Goal: Transaction & Acquisition: Subscribe to service/newsletter

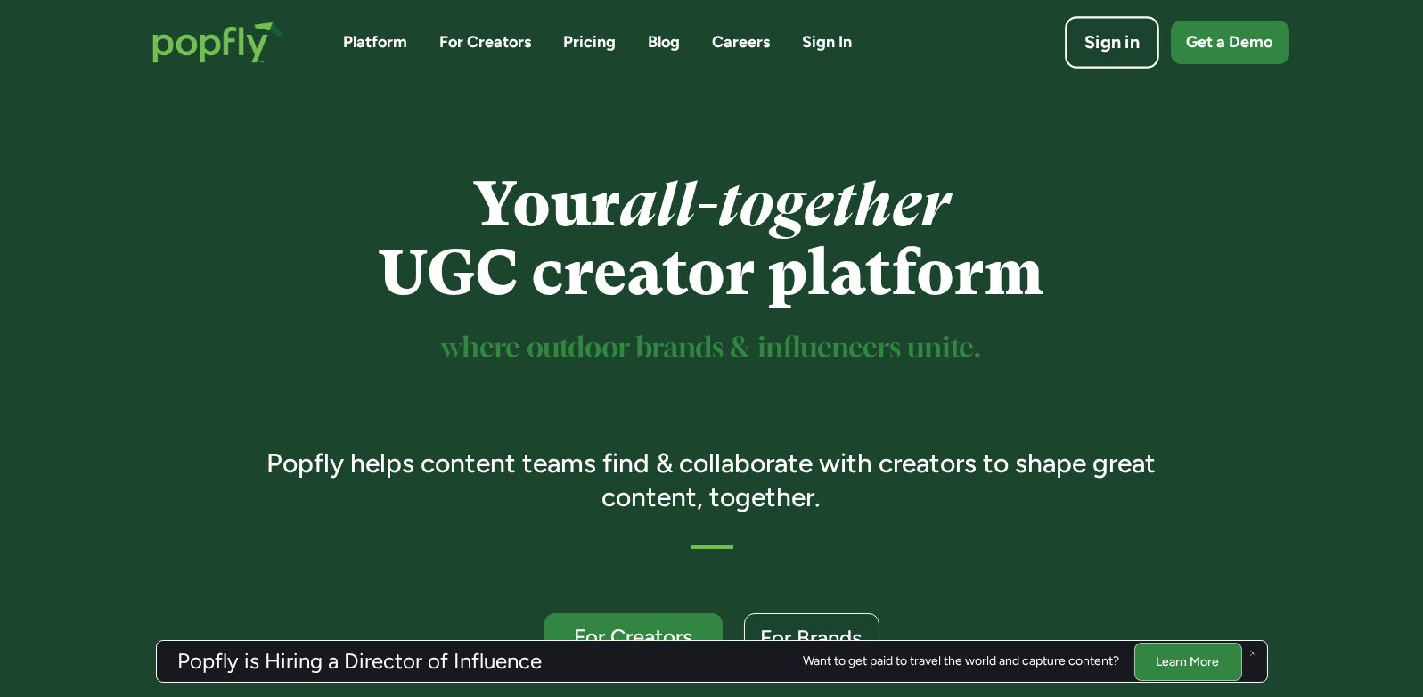
click at [1137, 50] on div "Sign in" at bounding box center [1112, 42] width 55 height 25
click at [605, 48] on link "Pricing" at bounding box center [590, 42] width 53 height 22
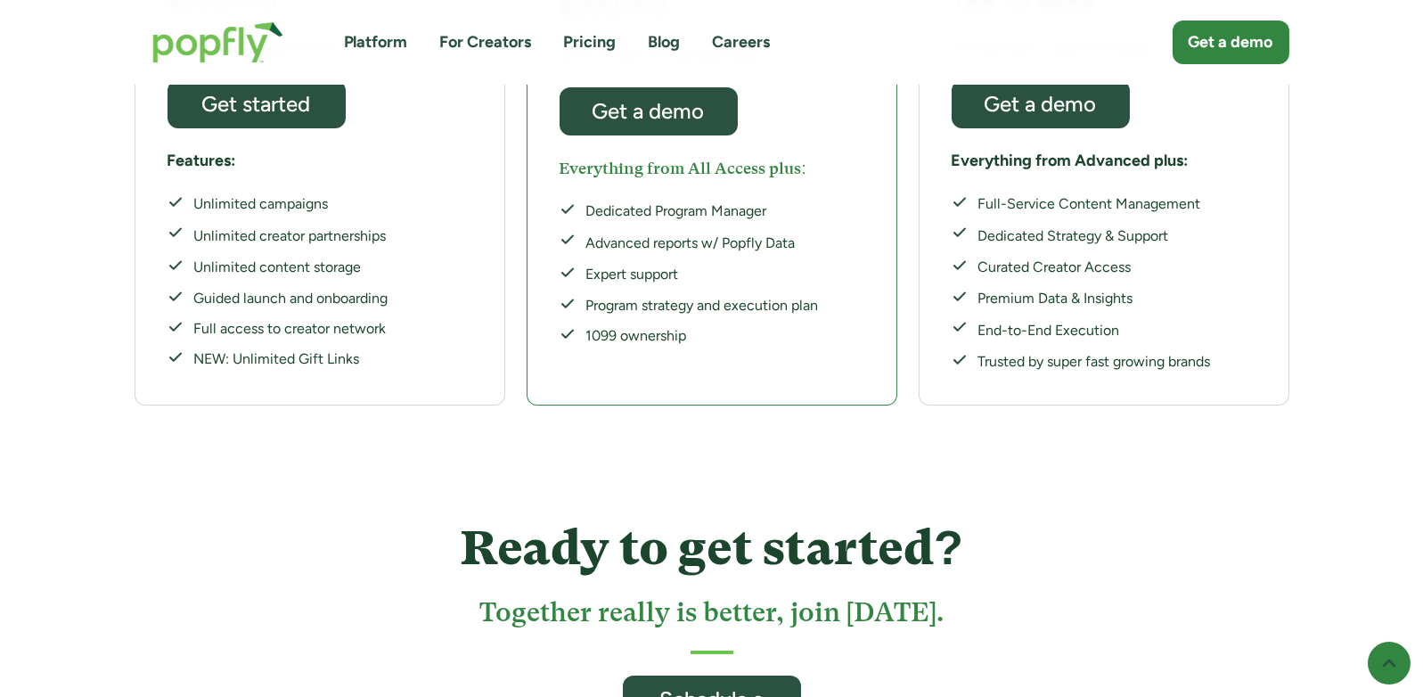
scroll to position [713, 0]
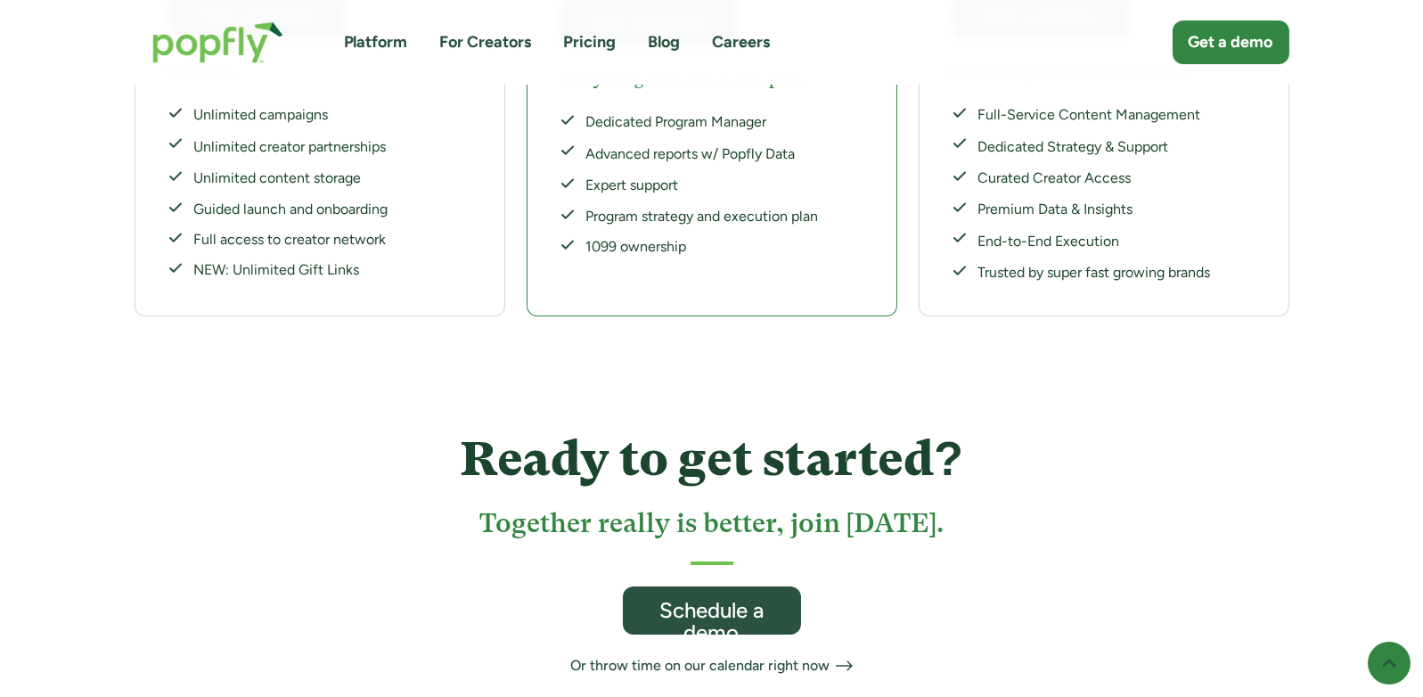
click at [248, 209] on div "Unlimited campaigns Unlimited creator partnerships Unlimited content storage Gu…" at bounding box center [278, 193] width 221 height 176
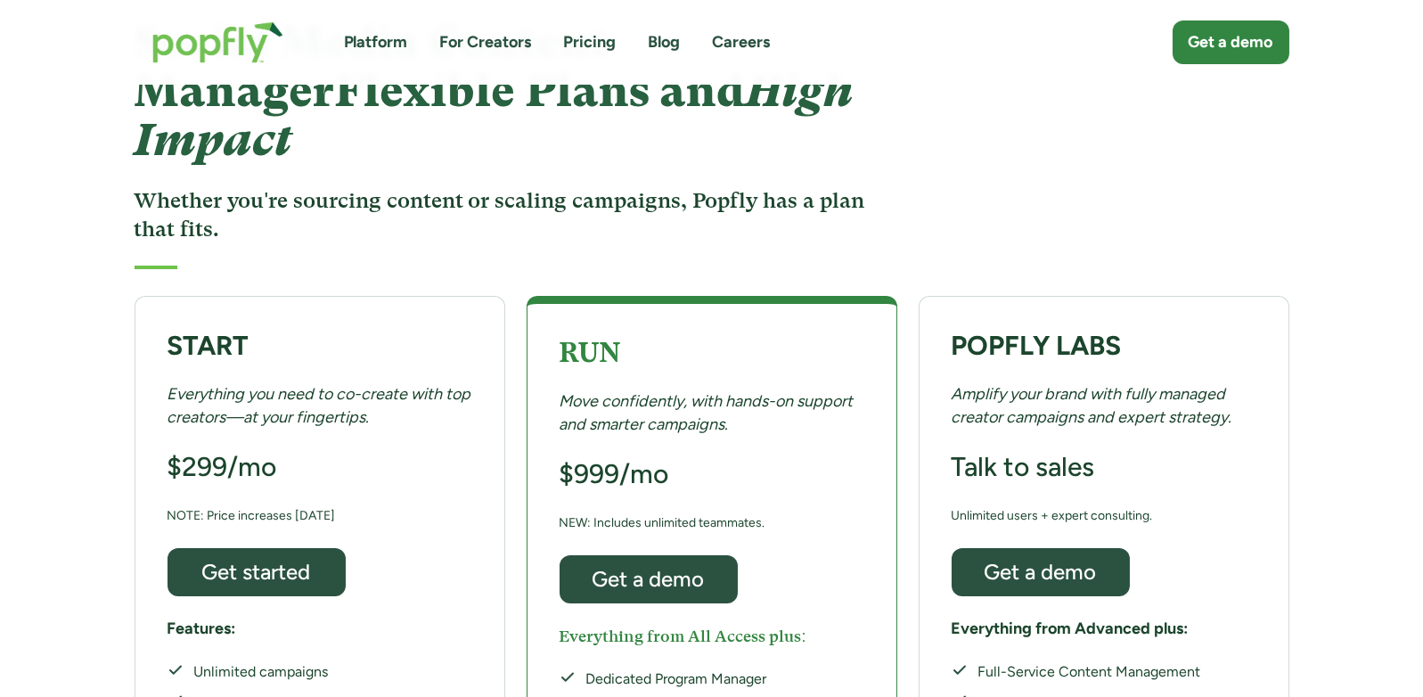
scroll to position [89, 0]
